Goal: Communication & Community: Participate in discussion

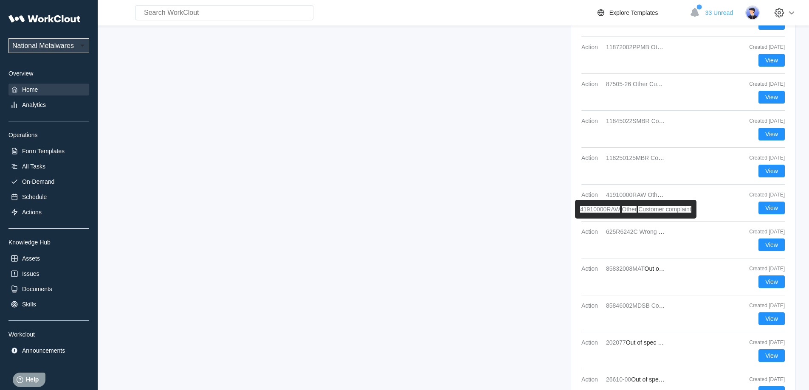
scroll to position [1407, 0]
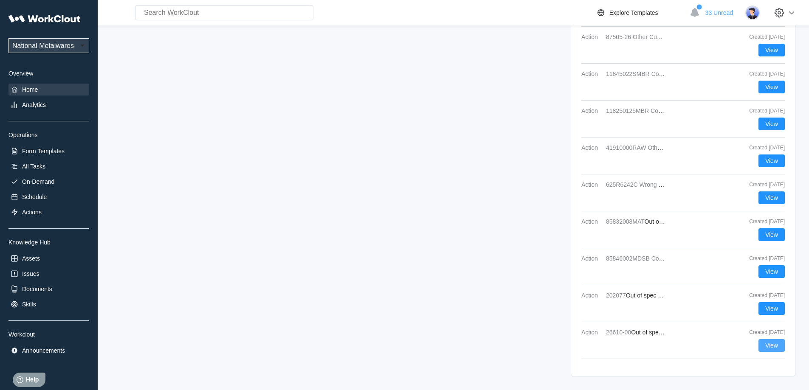
click at [776, 342] on button "View" at bounding box center [772, 345] width 26 height 13
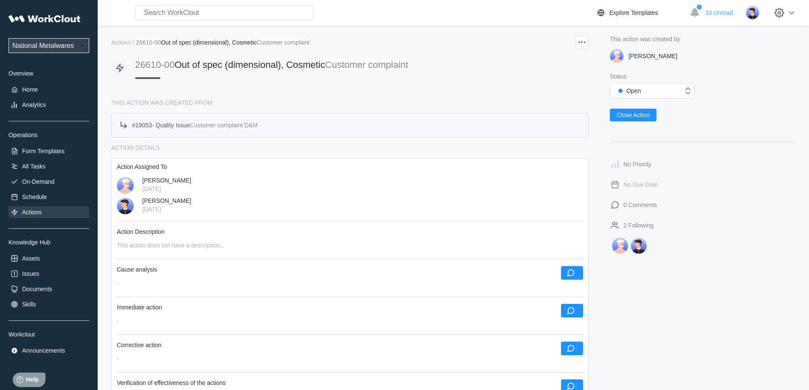
click at [190, 125] on span "Quality Issue" at bounding box center [172, 125] width 34 height 7
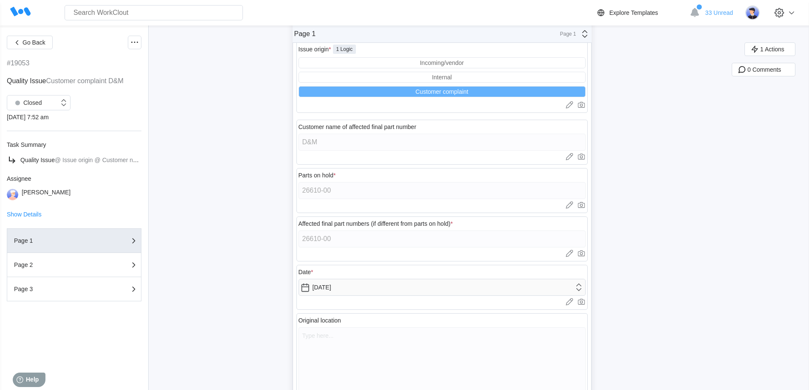
scroll to position [107, 0]
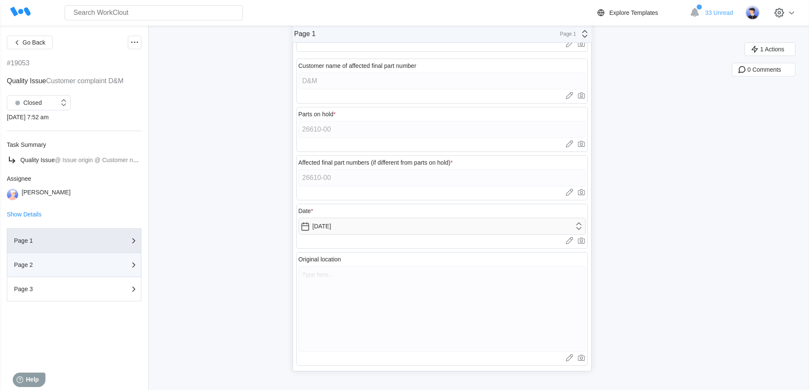
click at [109, 271] on button "Page 2" at bounding box center [74, 265] width 135 height 24
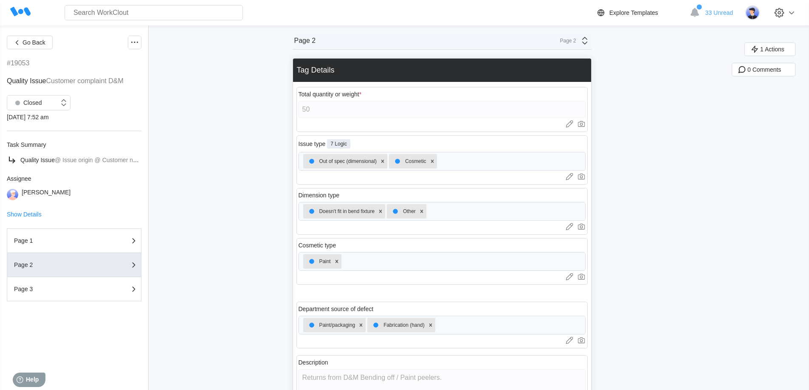
scroll to position [198, 0]
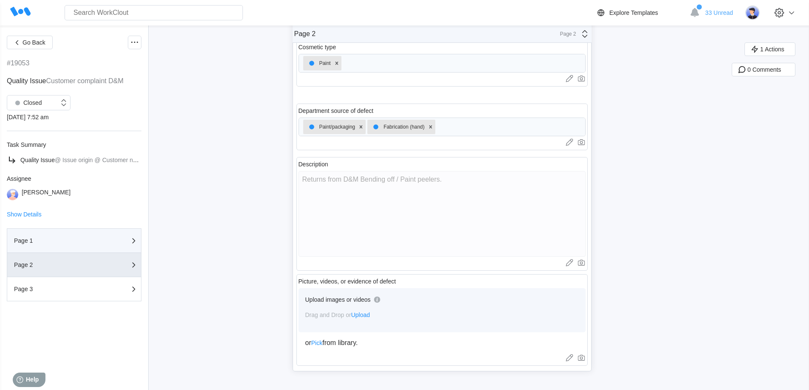
click at [48, 242] on div "Page 1" at bounding box center [56, 241] width 85 height 6
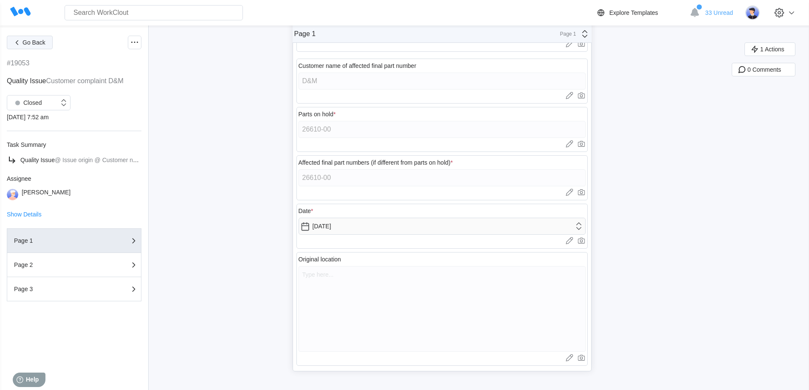
click at [28, 43] on span "Go Back" at bounding box center [34, 42] width 23 height 6
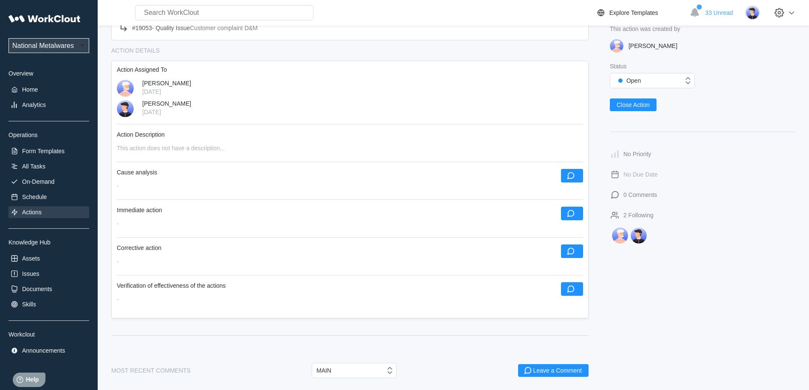
scroll to position [127, 0]
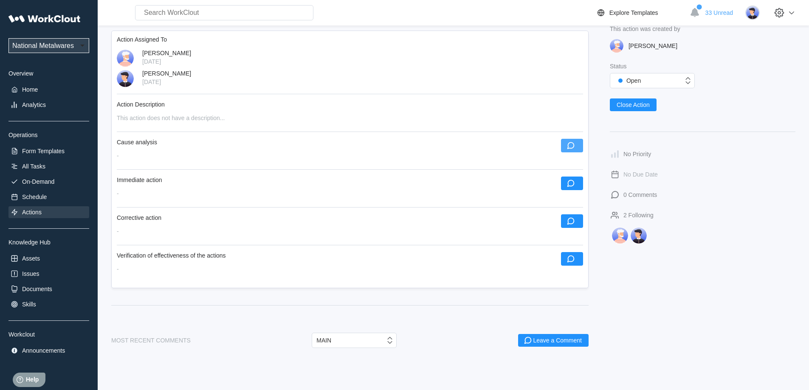
click at [570, 142] on icon "button" at bounding box center [570, 145] width 9 height 9
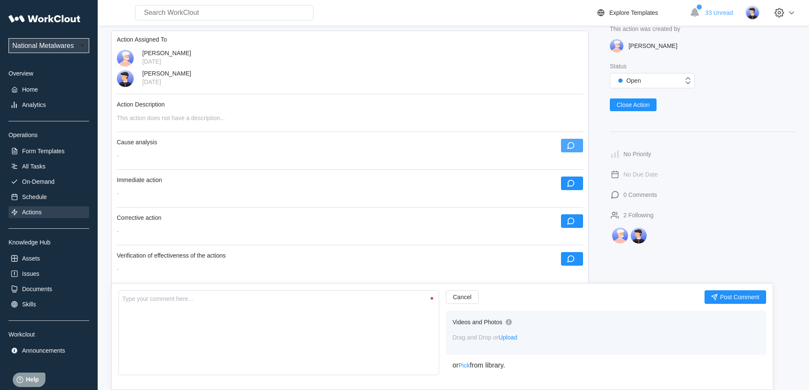
click at [574, 144] on icon "button" at bounding box center [570, 145] width 7 height 7
click at [180, 342] on textarea at bounding box center [278, 333] width 321 height 85
type textarea "F"
type textarea "x"
type textarea "Fo"
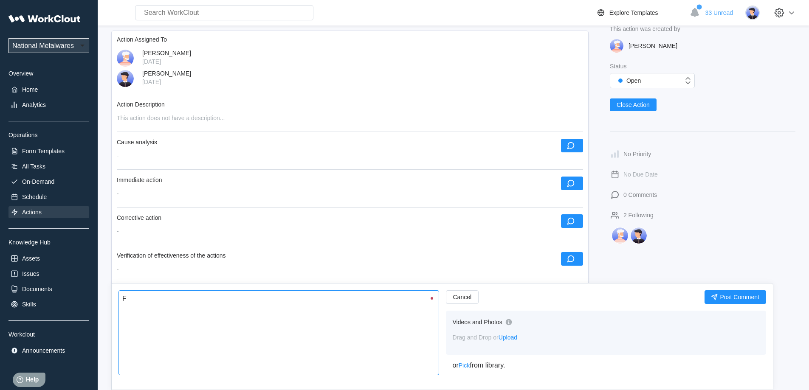
type textarea "x"
type textarea "For"
type textarea "x"
type textarea "Form"
type textarea "x"
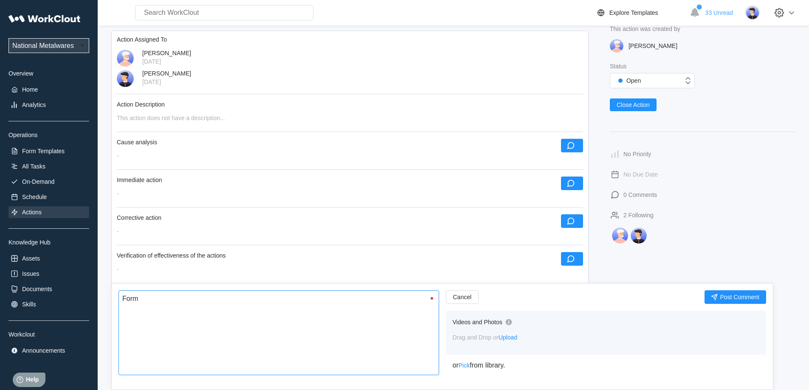
type textarea "Formi"
type textarea "x"
type textarea "Formin"
type textarea "x"
type textarea "Forming"
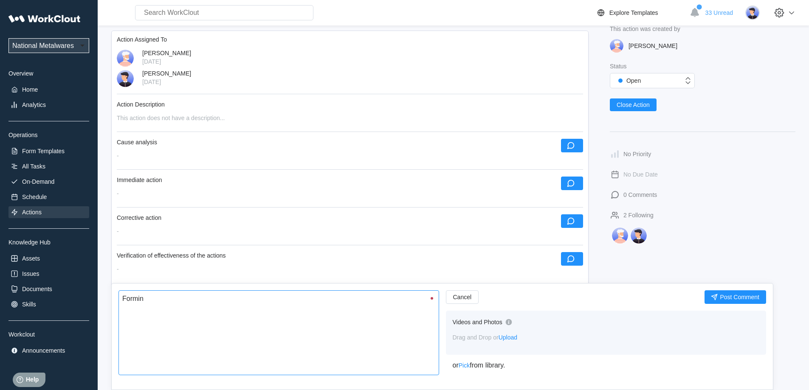
type textarea "x"
type textarea "Forming"
type textarea "x"
type textarea "Forming s"
type textarea "x"
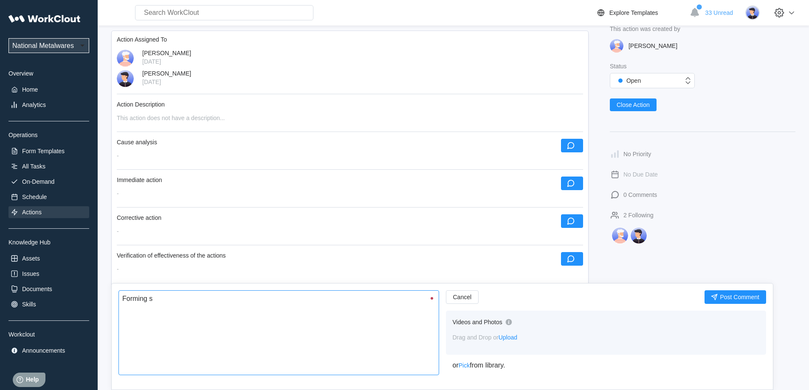
type textarea "Forming se"
type textarea "x"
type textarea "Forming set"
type textarea "x"
type textarea "Forming setu"
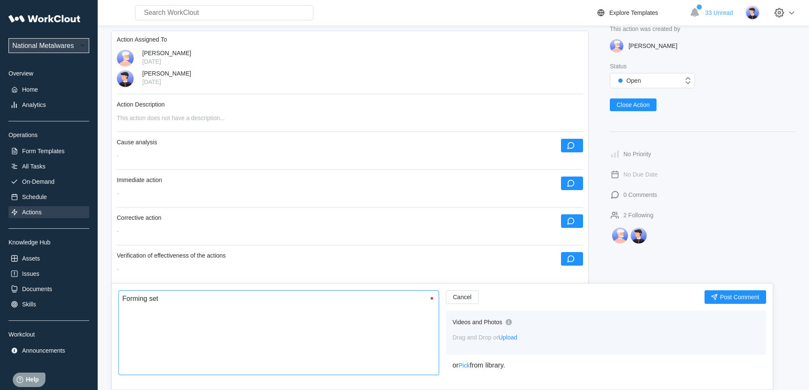
type textarea "x"
type textarea "Forming setup"
type textarea "x"
type textarea "Forming setup"
type textarea "x"
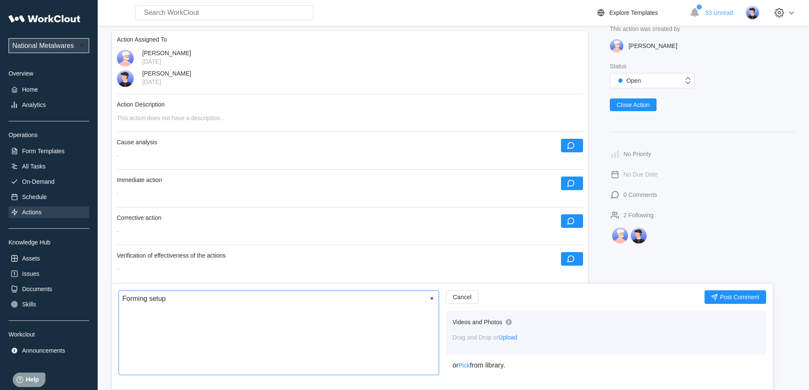
type textarea "Forming setup i"
type textarea "x"
type textarea "Forming setup in"
type textarea "x"
type textarea "Forming setup inc"
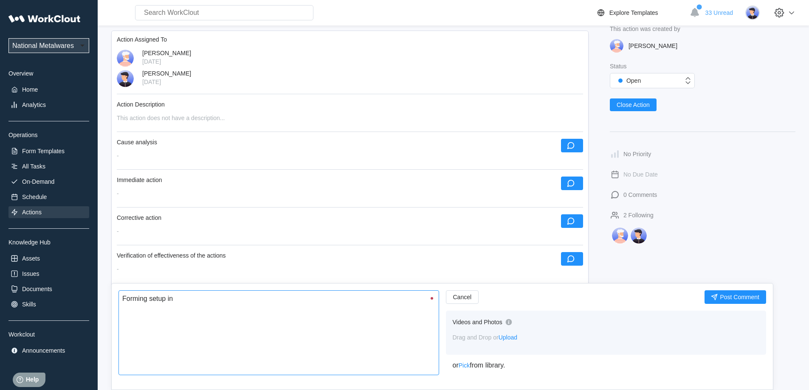
type textarea "x"
type textarea "Forming setup inco"
type textarea "x"
type textarea "Forming setup incor"
type textarea "x"
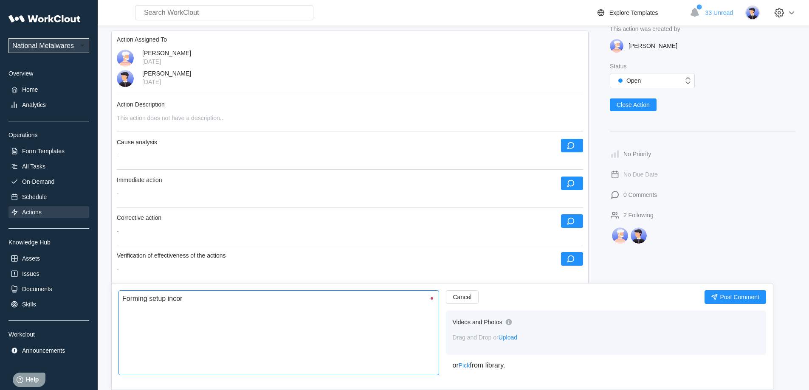
type textarea "Forming setup incorr"
type textarea "x"
type textarea "Forming setup incorre"
type textarea "x"
type textarea "Forming setup incorrec"
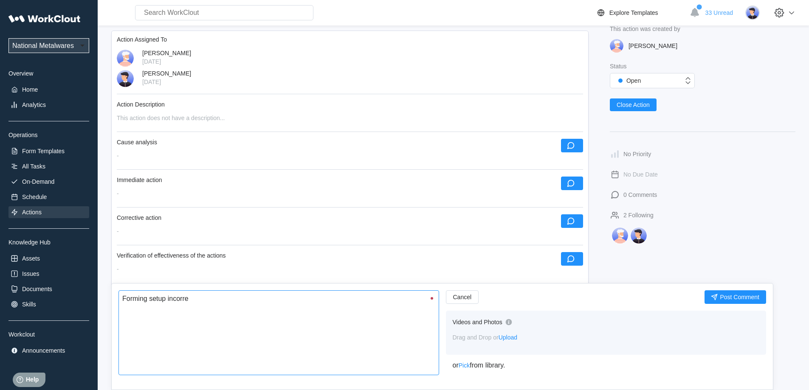
type textarea "x"
type textarea "Forming setup incorrect"
type textarea "x"
type textarea "Forming setup incorrect."
type textarea "x"
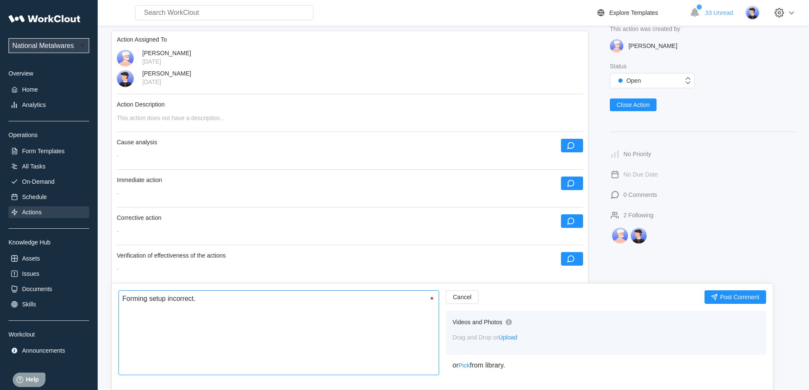
type textarea "Forming setup incorrect."
type textarea "x"
type textarea "Forming setup incorrect."
click at [722, 297] on span "Post Comment" at bounding box center [739, 297] width 39 height 6
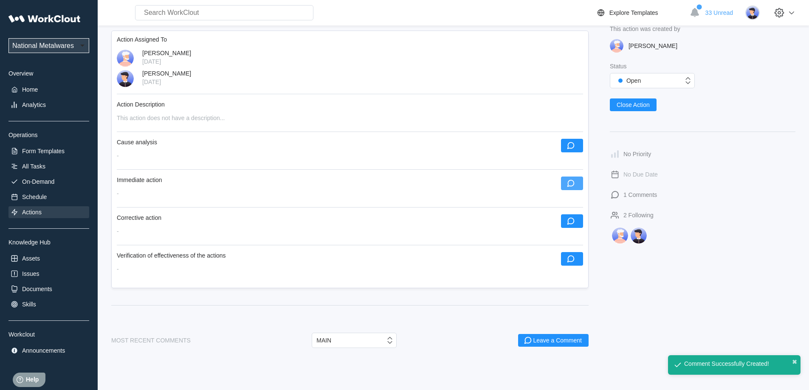
click at [575, 184] on icon "button" at bounding box center [570, 183] width 9 height 9
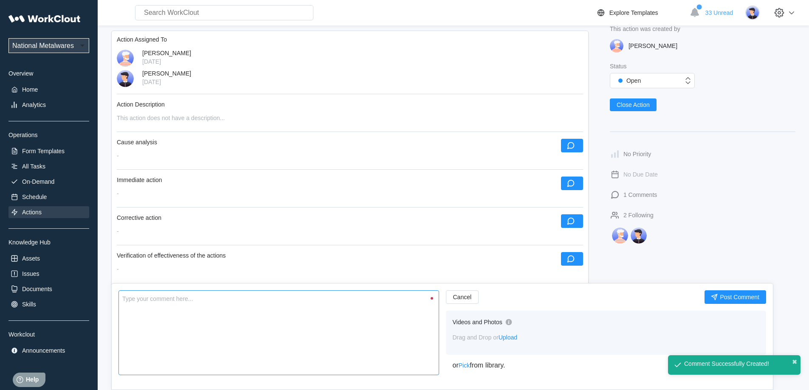
click at [279, 344] on textarea at bounding box center [278, 333] width 321 height 85
type textarea "P"
type textarea "x"
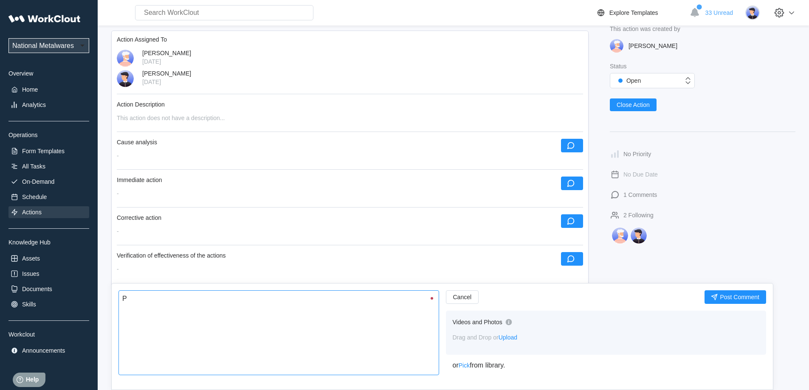
type textarea "Pa"
type textarea "x"
type textarea "Par"
type textarea "x"
type textarea "Part"
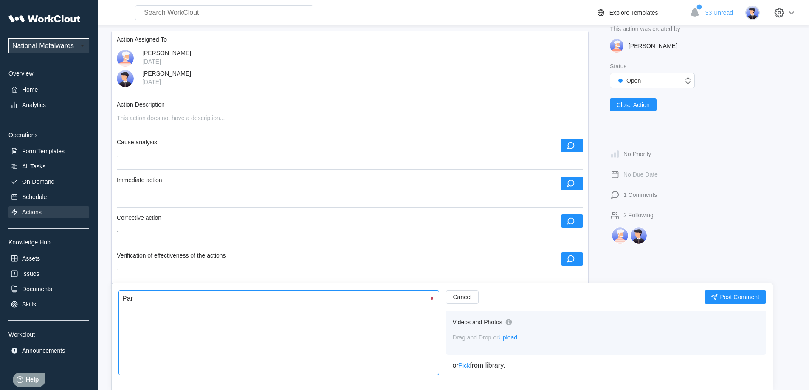
type textarea "x"
type textarea "Parts"
type textarea "x"
type textarea "Parts"
type textarea "x"
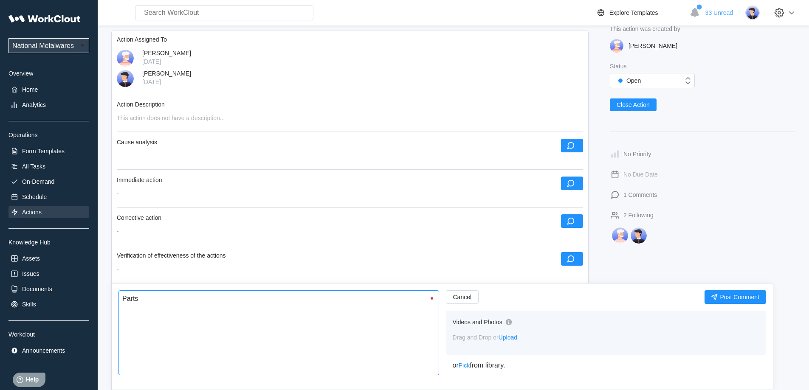
type textarea "Parts a"
type textarea "x"
type textarea "Parts ar"
type textarea "x"
type textarea "Parts are"
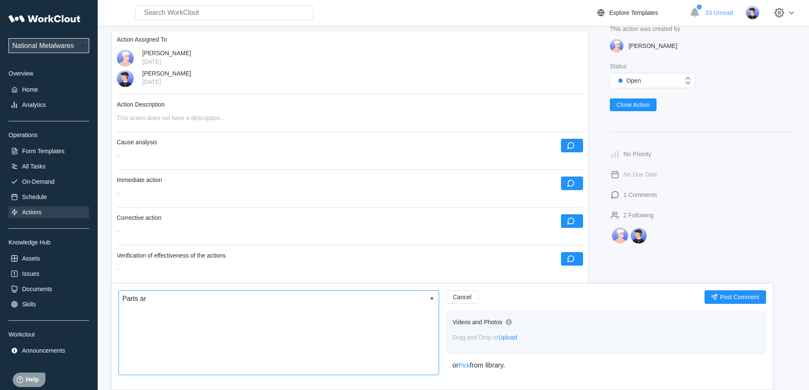
type textarea "x"
type textarea "Parts are"
type textarea "x"
type textarea "Parts are b"
type textarea "x"
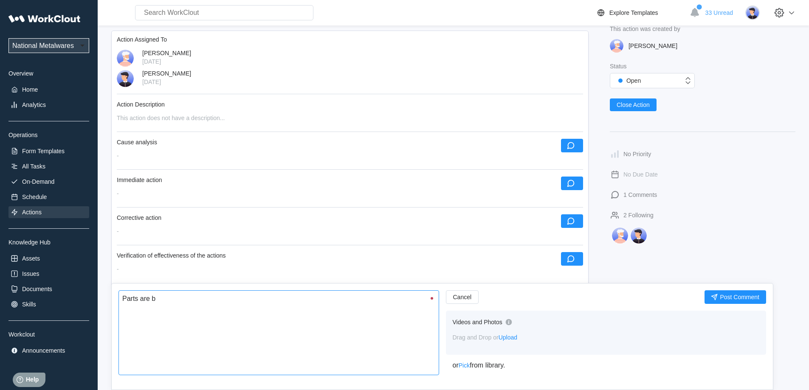
type textarea "Parts are be"
type textarea "x"
type textarea "Parts are bei"
type textarea "x"
type textarea "Parts are bein"
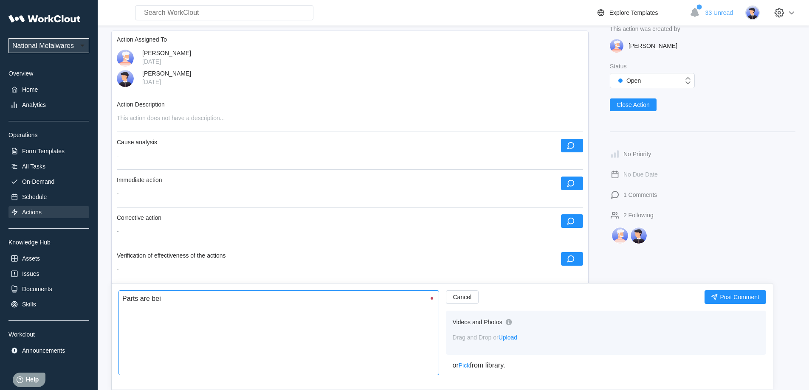
type textarea "x"
type textarea "Parts are being"
type textarea "x"
type textarea "Parts are being"
type textarea "x"
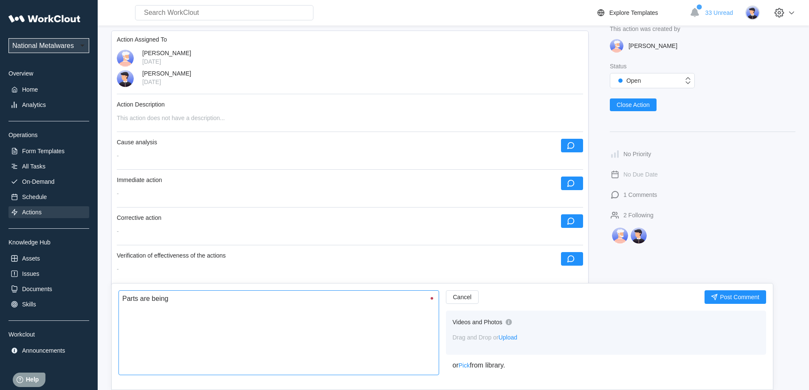
type textarea "Parts are being s"
type textarea "x"
type textarea "Parts are being so"
type textarea "x"
type textarea "Parts are being sor"
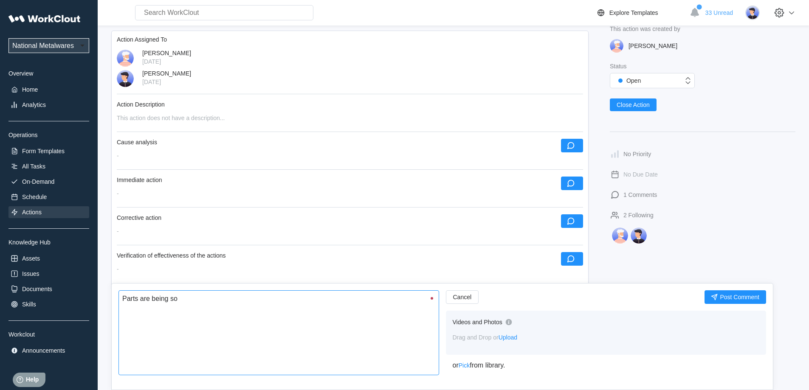
type textarea "x"
type textarea "Parts are being sort"
type textarea "x"
type textarea "Parts are being sorte"
type textarea "x"
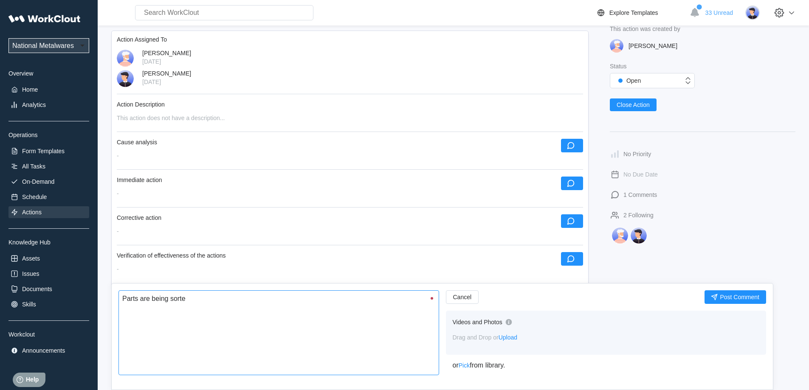
type textarea "Parts are being sorted"
type textarea "x"
type textarea "Parts are being sorted"
type textarea "x"
type textarea "Parts are being sorted a"
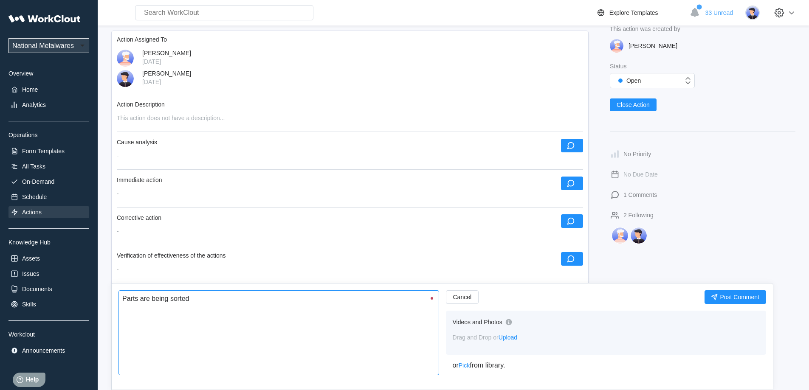
type textarea "x"
type textarea "Parts are being sorted at"
type textarea "x"
type textarea "Parts are being sorted at"
type textarea "x"
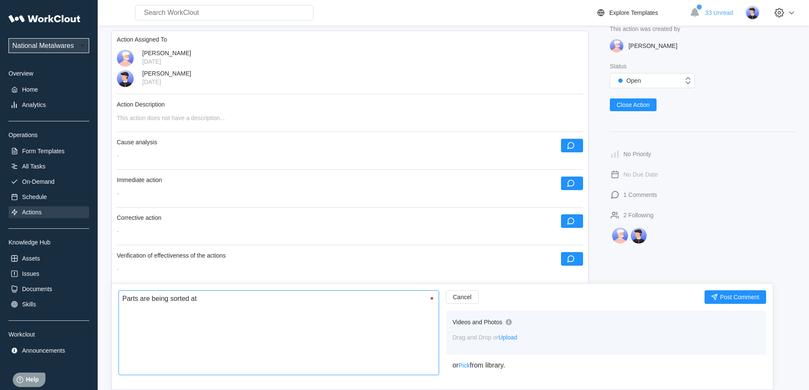
type textarea "Parts are being sorted at D"
type textarea "x"
type textarea "Parts are being sorted at D&"
type textarea "x"
type textarea "Parts are being sorted at D&M"
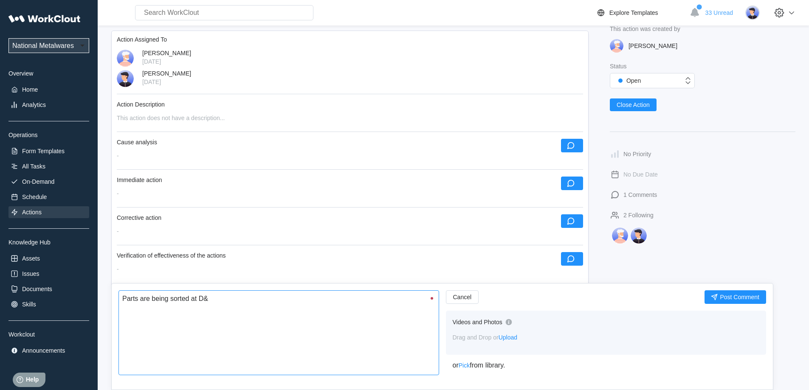
type textarea "x"
type textarea "Parts are being sorted at D&M"
type textarea "x"
type textarea "Parts are being sorted at D&M d"
type textarea "x"
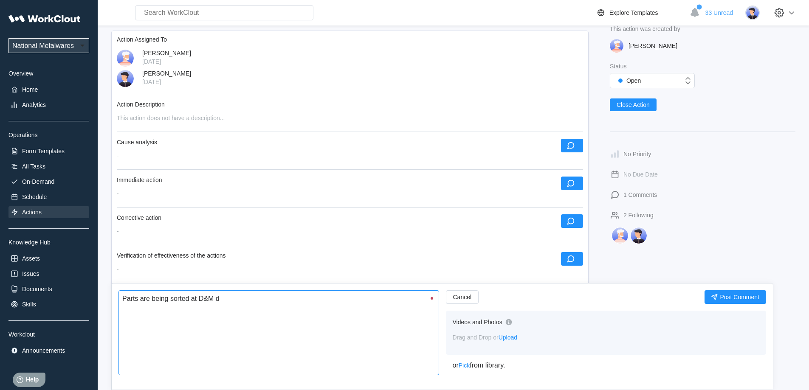
type textarea "Parts are being sorted at D&M du"
type textarea "x"
type textarea "Parts are being sorted at D&M dur"
type textarea "x"
type textarea "Parts are being sorted at D&M duri"
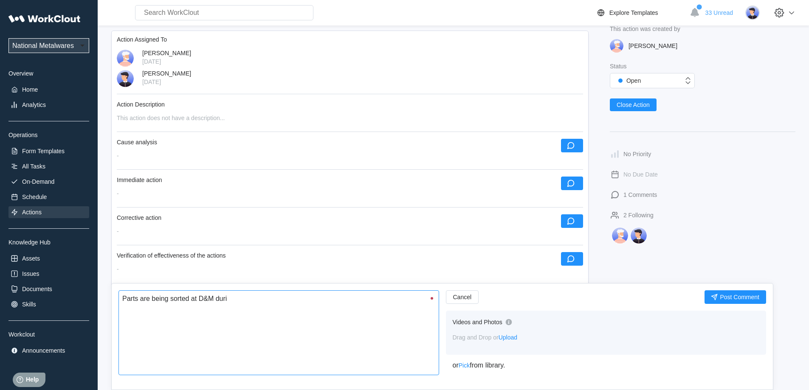
type textarea "x"
type textarea "Parts are being sorted at D&M durin"
type textarea "x"
type textarea "Parts are being sorted at D&M during"
type textarea "x"
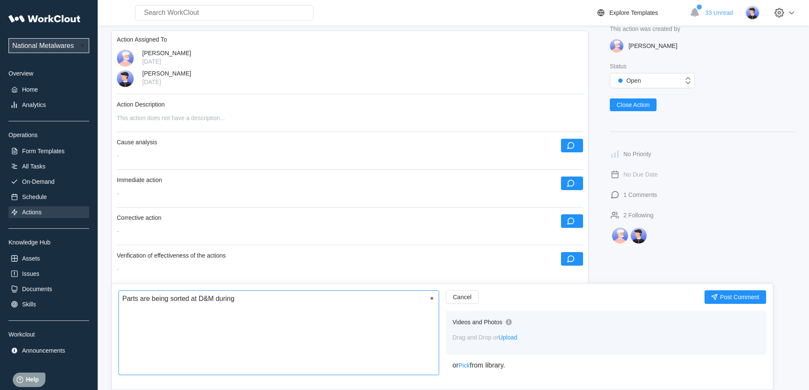
type textarea "Parts are being sorted at D&M during"
type textarea "x"
type textarea "Parts are being sorted at D&M during t"
type textarea "x"
type textarea "Parts are being sorted at D&M during th"
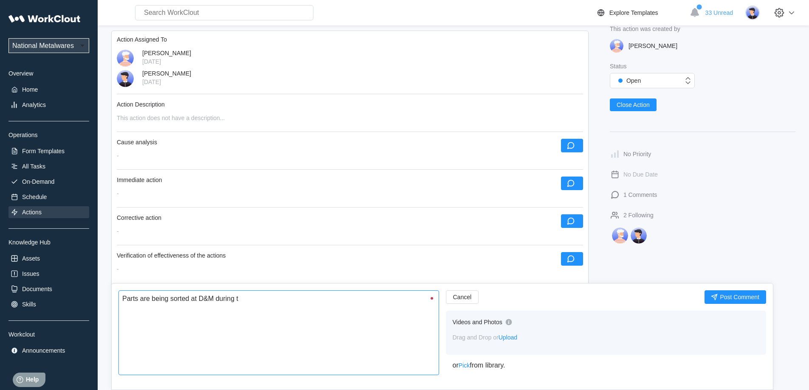
type textarea "x"
type textarea "Parts are being sorted at D&M during the"
type textarea "x"
type textarea "Parts are being sorted at D&M during thei"
type textarea "x"
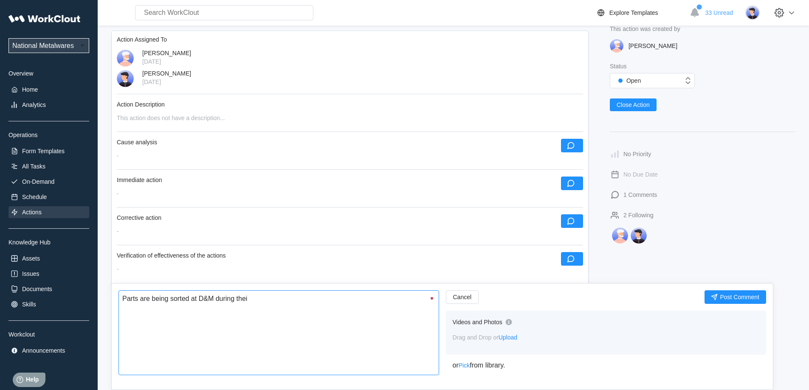
type textarea "Parts are being sorted at D&M during their"
type textarea "x"
type textarea "Parts are being sorted at D&M during their"
type textarea "x"
type textarea "Parts are being sorted at D&M during their p"
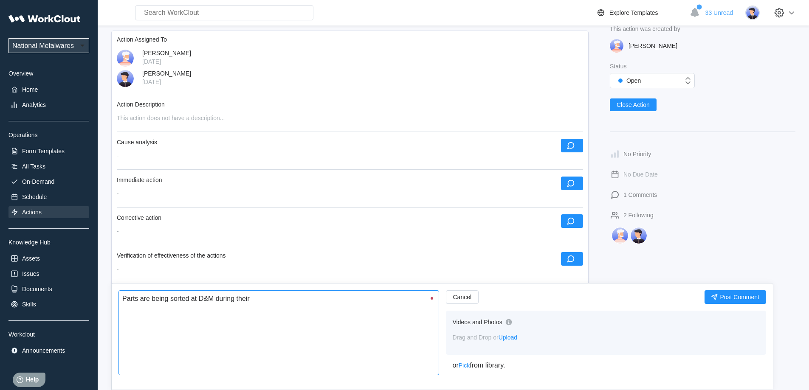
type textarea "x"
type textarea "Parts are being sorted at D&M during their pr"
type textarea "x"
type textarea "Parts are being sorted at D&M during their pro"
type textarea "x"
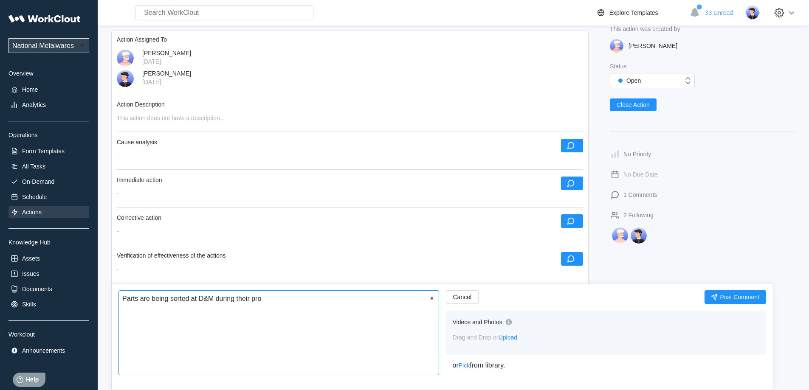
type textarea "Parts are being sorted at D&M during their prod"
type textarea "x"
type textarea "Parts are being sorted at D&M during their produ"
type textarea "x"
type textarea "Parts are being sorted at D&M during their produc"
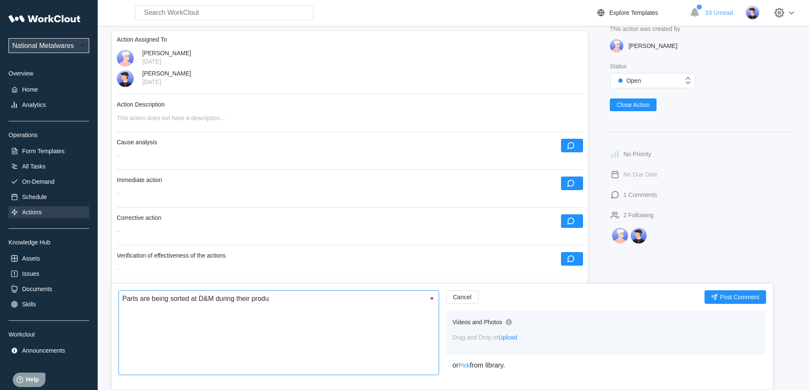
type textarea "x"
type textarea "Parts are being sorted at D&M during their product"
type textarea "x"
type textarea "Parts are being sorted at D&M during their producti"
type textarea "x"
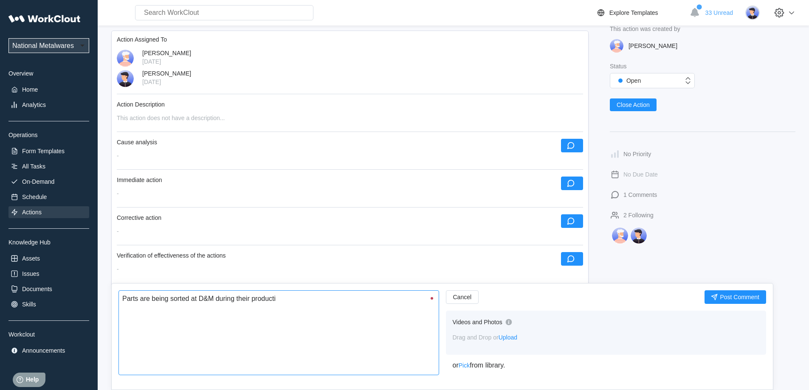
type textarea "Parts are being sorted at D&M during their productio"
type textarea "x"
type textarea "Parts are being sorted at D&M during their production"
type textarea "x"
type textarea "Parts are being sorted at D&M during their production"
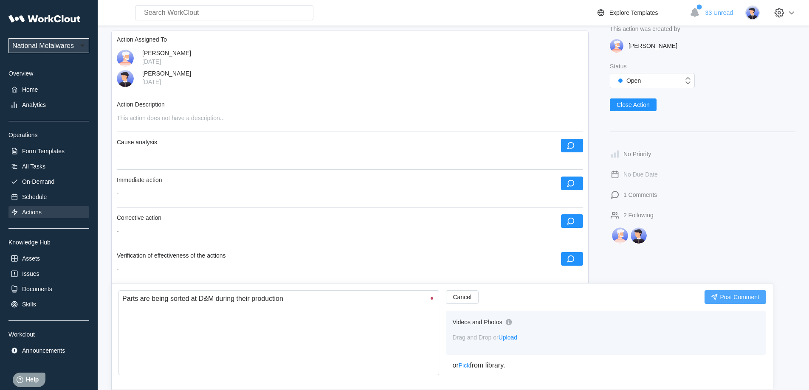
click at [745, 301] on button "Post Comment" at bounding box center [736, 298] width 62 height 14
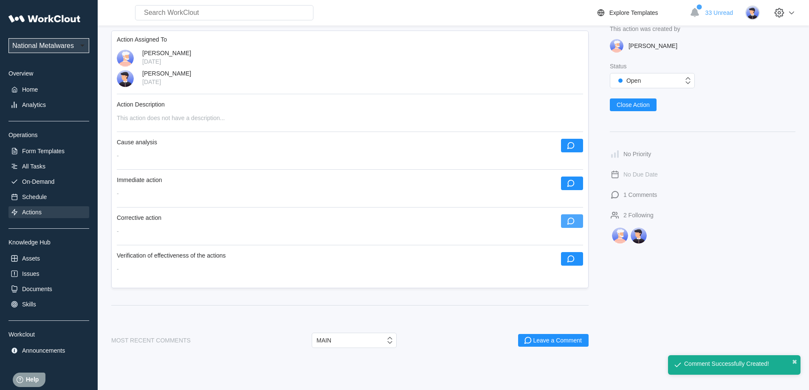
click at [574, 220] on icon "button" at bounding box center [570, 221] width 7 height 7
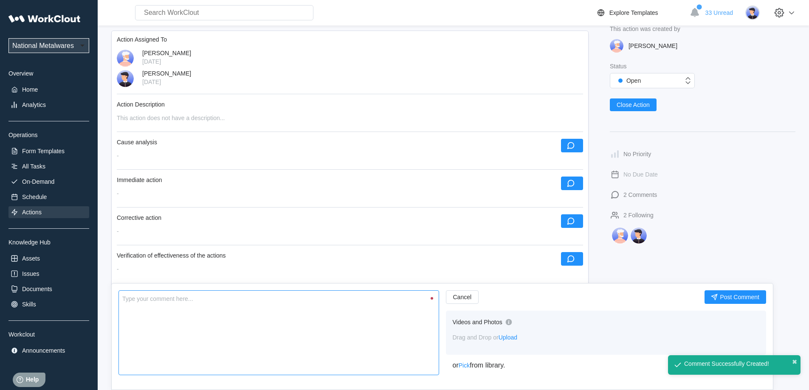
click at [289, 314] on textarea at bounding box center [278, 333] width 321 height 85
type textarea "R"
type textarea "x"
type textarea "Re"
type textarea "x"
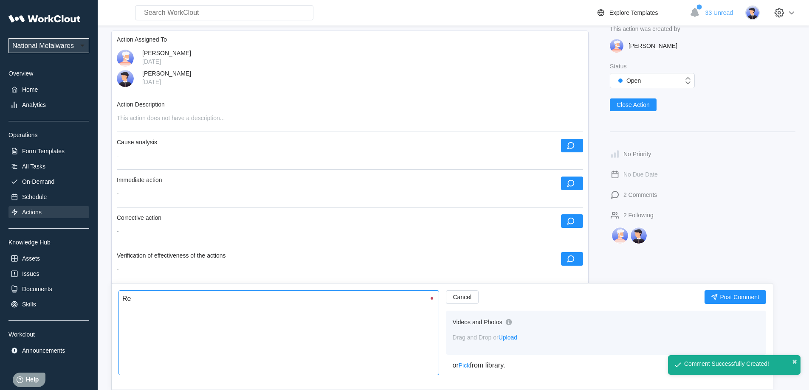
type textarea "Re-"
type textarea "x"
type textarea "Re-i"
type textarea "x"
type textarea "Re-in"
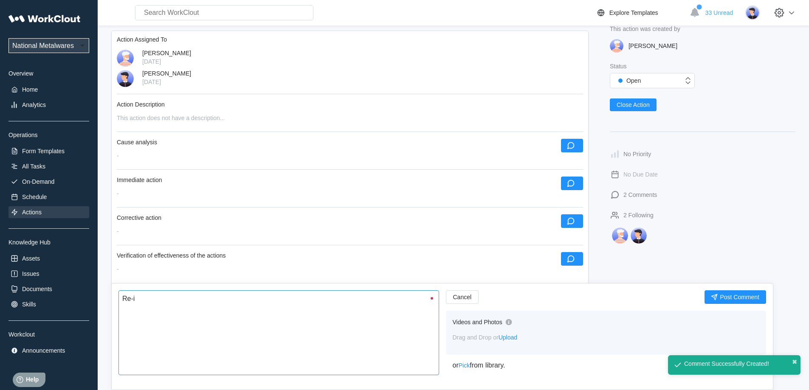
type textarea "x"
type textarea "Re-ins"
type textarea "x"
type textarea "Re-inst"
type textarea "x"
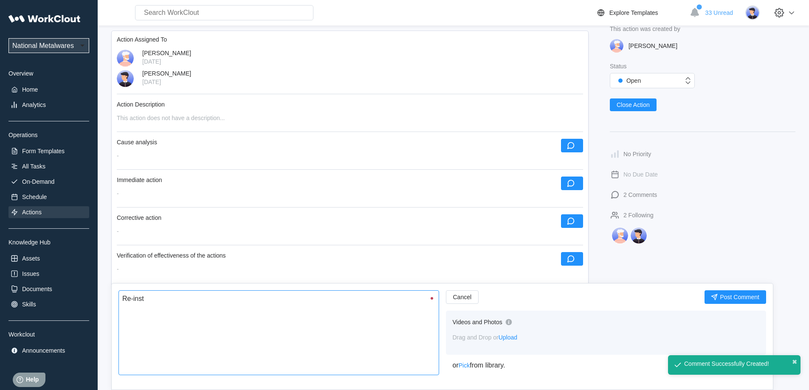
type textarea "Re-instr"
type textarea "x"
type textarea "Re-instru"
type textarea "x"
type textarea "Re-instruc"
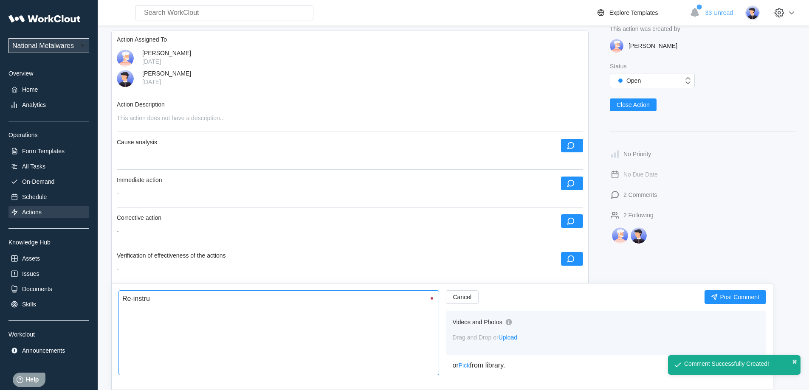
type textarea "x"
type textarea "Re-instruct"
type textarea "x"
type textarea "Re-instructe"
type textarea "x"
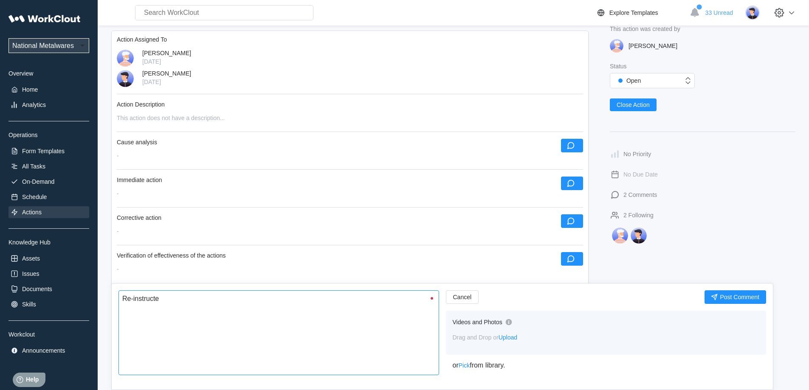
type textarea "Re-instructed"
type textarea "x"
type textarea "Re-instructed"
type textarea "x"
type textarea "Re-instructed o"
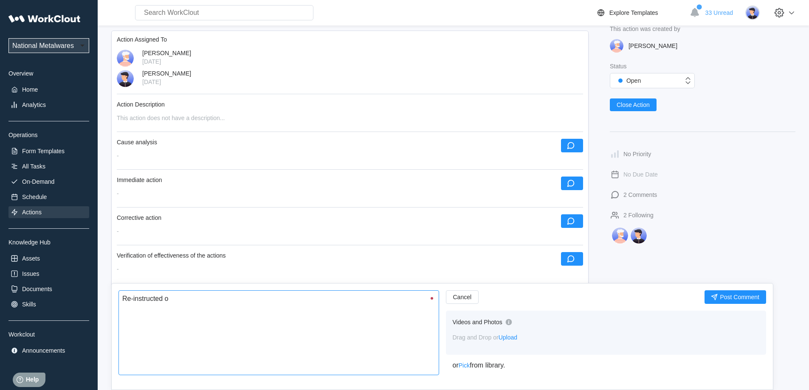
type textarea "x"
type textarea "Re-instructed op"
type textarea "x"
type textarea "Re-instructed ope"
type textarea "x"
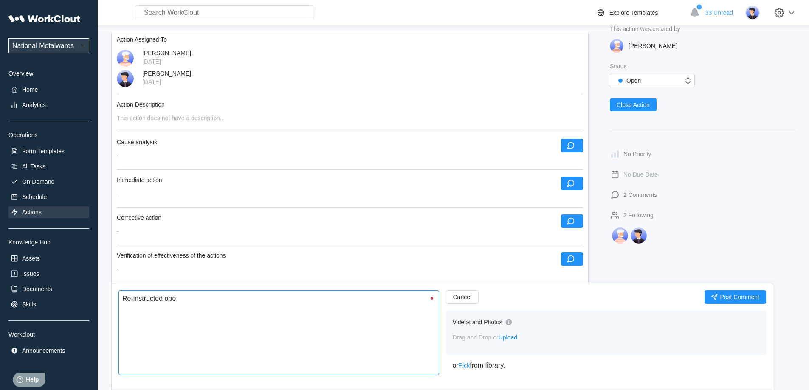
type textarea "Re-instructed oper"
type textarea "x"
type textarea "Re-instructed opera"
type textarea "x"
type textarea "Re-instructed operat"
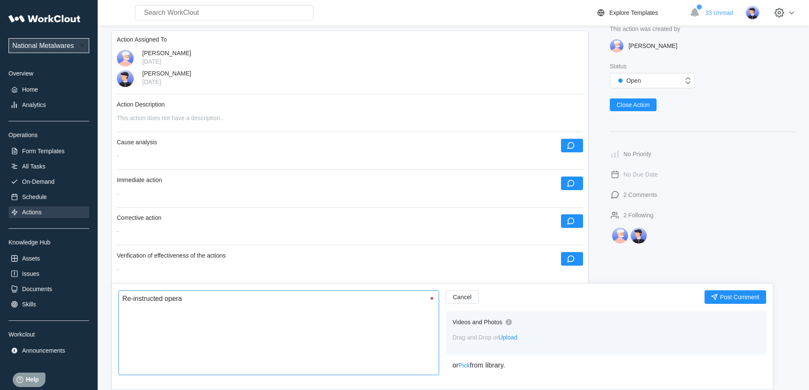
type textarea "x"
type textarea "Re-instructed operato"
type textarea "x"
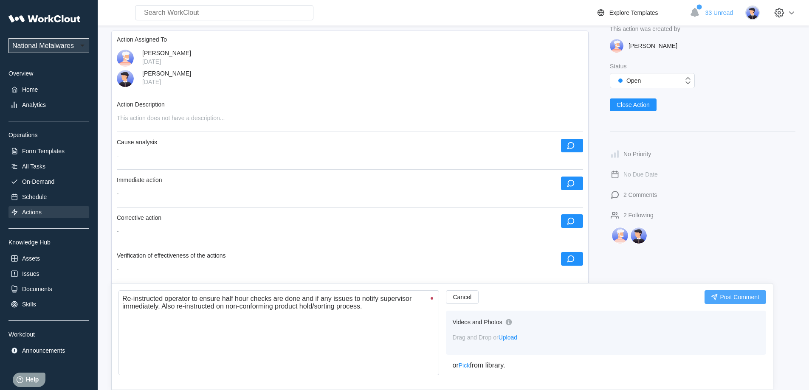
click at [725, 301] on button "Post Comment" at bounding box center [736, 298] width 62 height 14
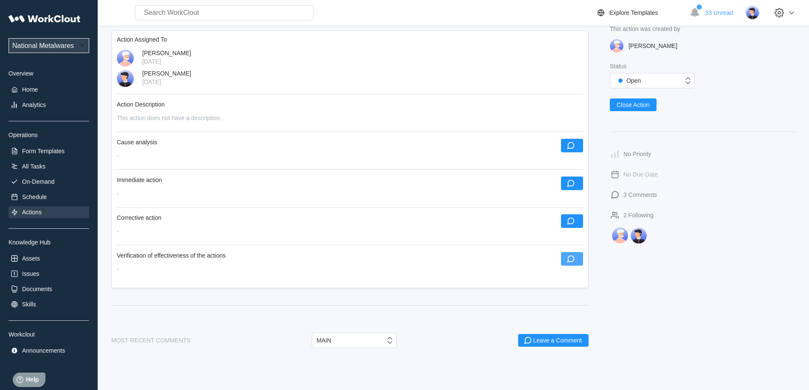
click at [569, 262] on icon "button" at bounding box center [570, 259] width 7 height 7
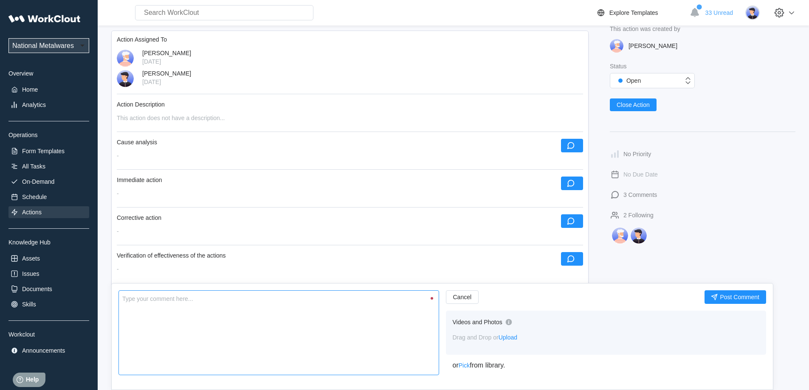
click at [261, 310] on textarea at bounding box center [278, 333] width 321 height 85
click at [747, 298] on span "Post Comment" at bounding box center [739, 297] width 39 height 6
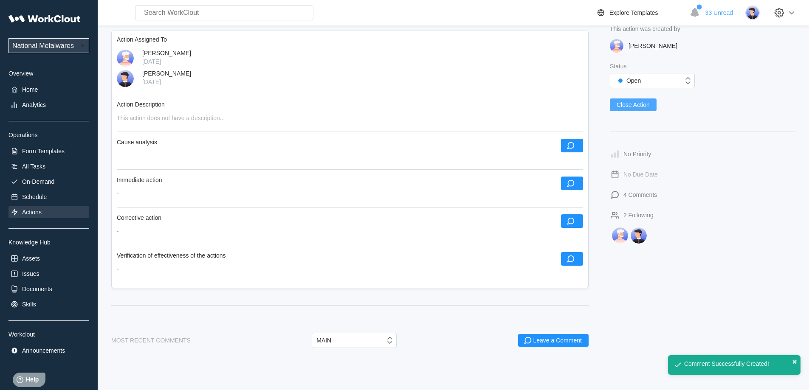
click at [623, 107] on span "Close Action" at bounding box center [633, 105] width 33 height 6
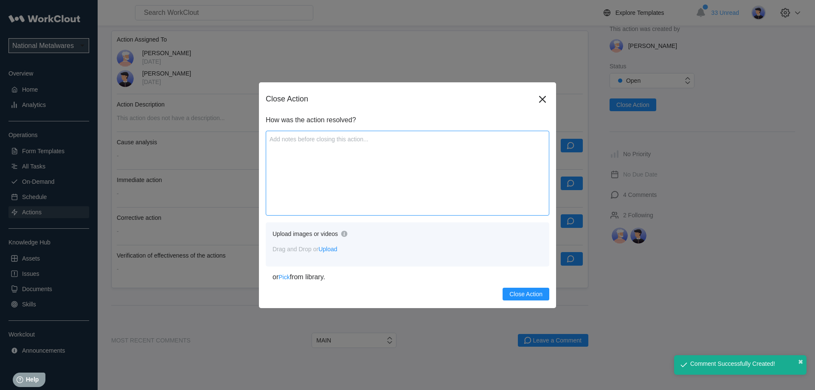
click at [335, 173] on textarea at bounding box center [408, 173] width 284 height 85
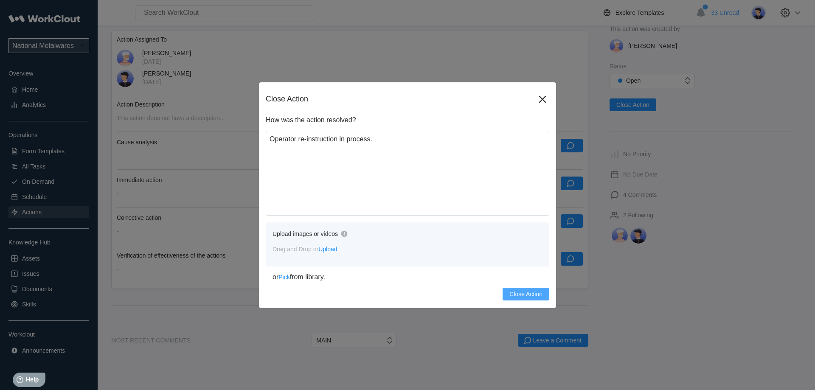
click at [534, 292] on span "Close Action" at bounding box center [526, 294] width 33 height 6
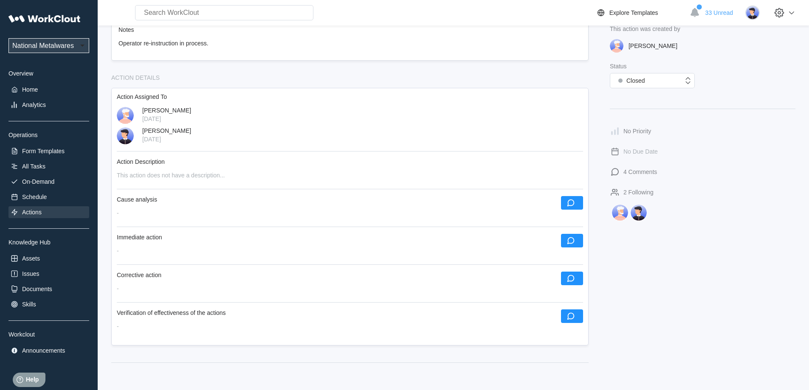
scroll to position [0, 0]
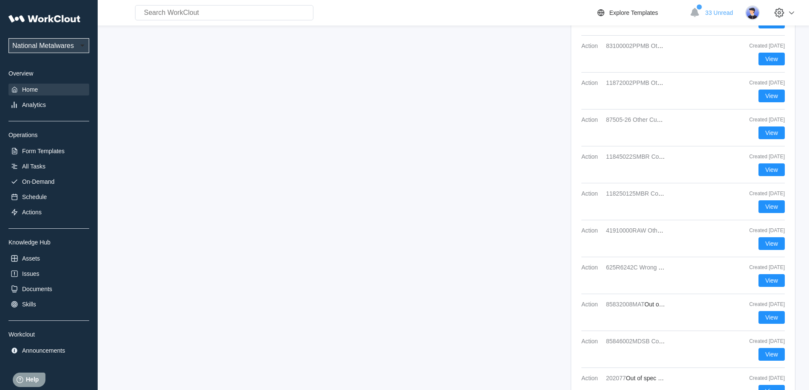
scroll to position [1370, 0]
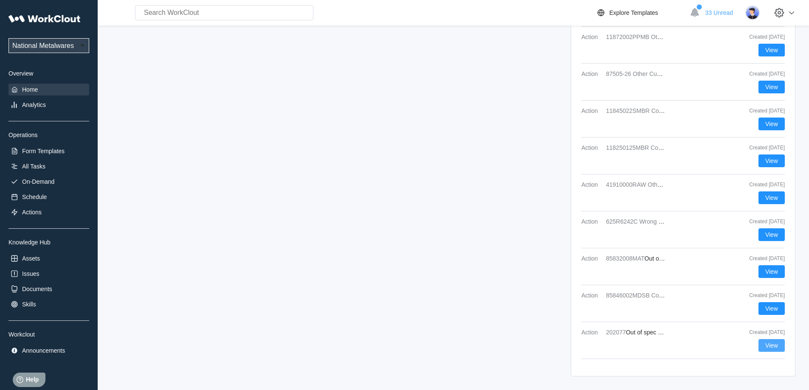
click at [764, 346] on button "View" at bounding box center [772, 345] width 26 height 13
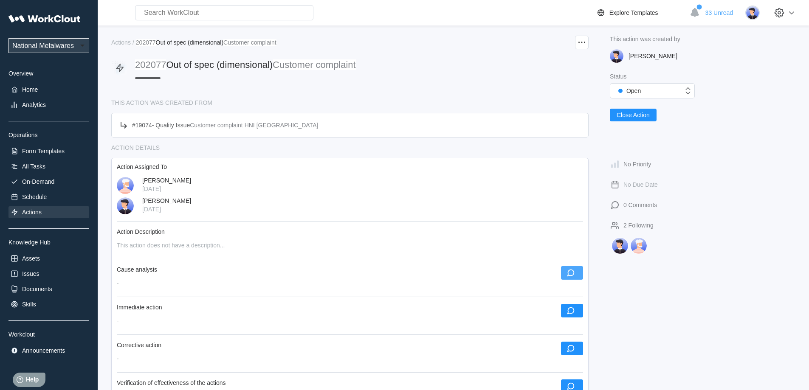
click at [574, 273] on icon "button" at bounding box center [570, 273] width 7 height 7
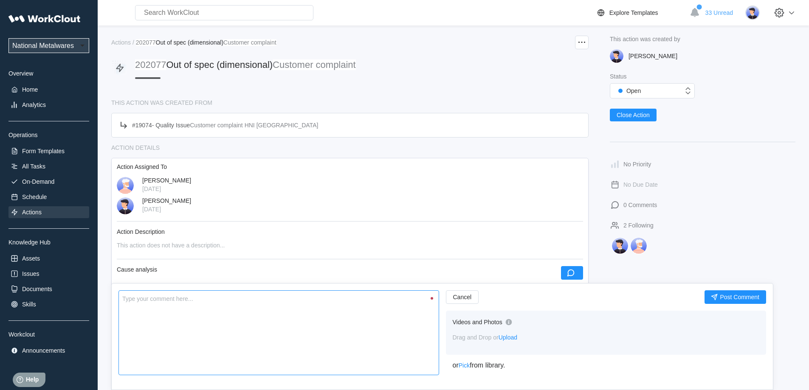
click at [299, 328] on textarea at bounding box center [278, 333] width 321 height 85
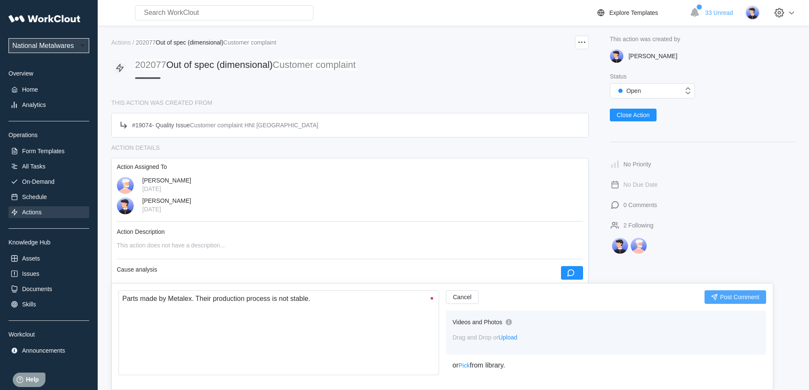
click at [726, 293] on button "Post Comment" at bounding box center [736, 298] width 62 height 14
